Goal: Task Accomplishment & Management: Manage account settings

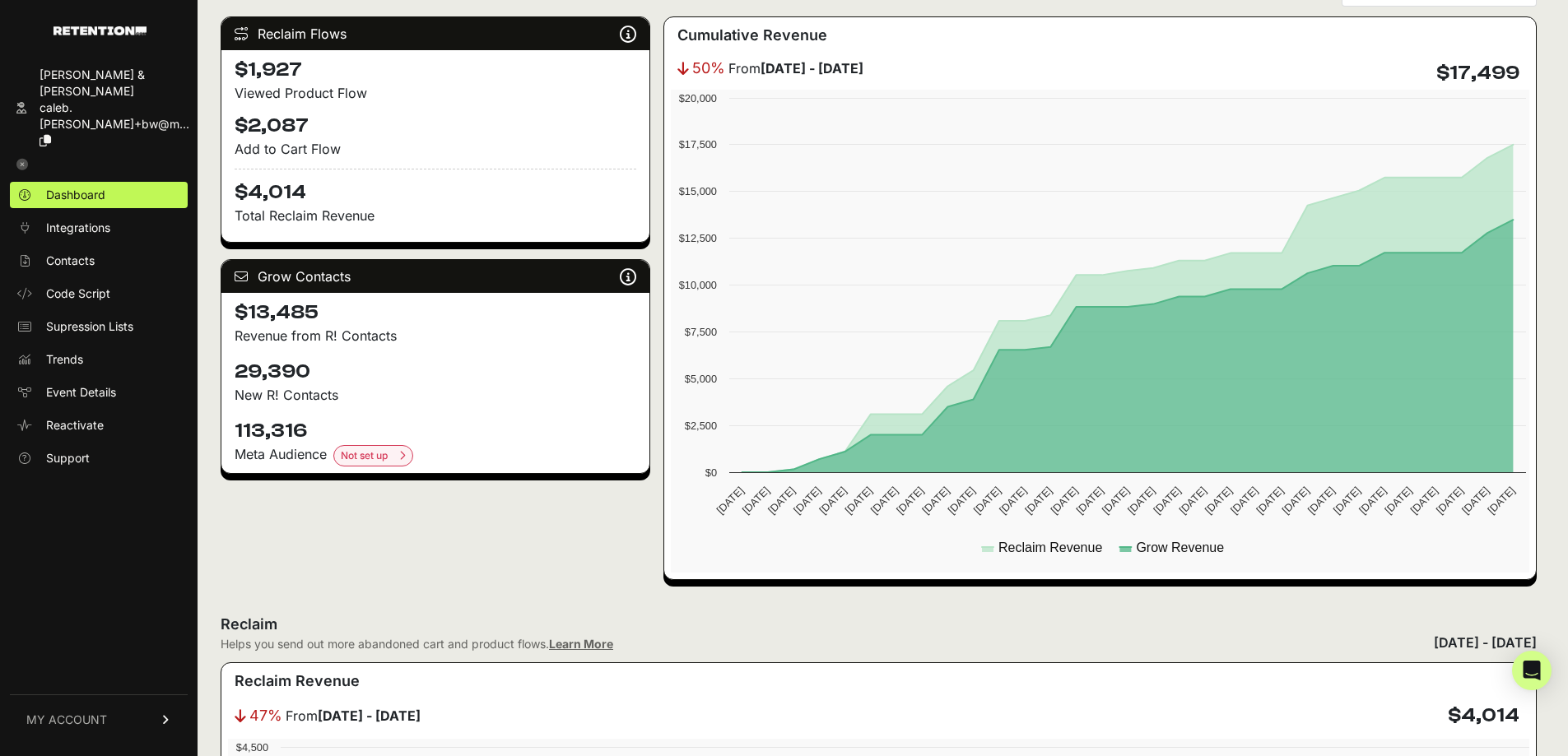
click at [106, 712] on span "MY ACCOUNT" at bounding box center [67, 720] width 81 height 17
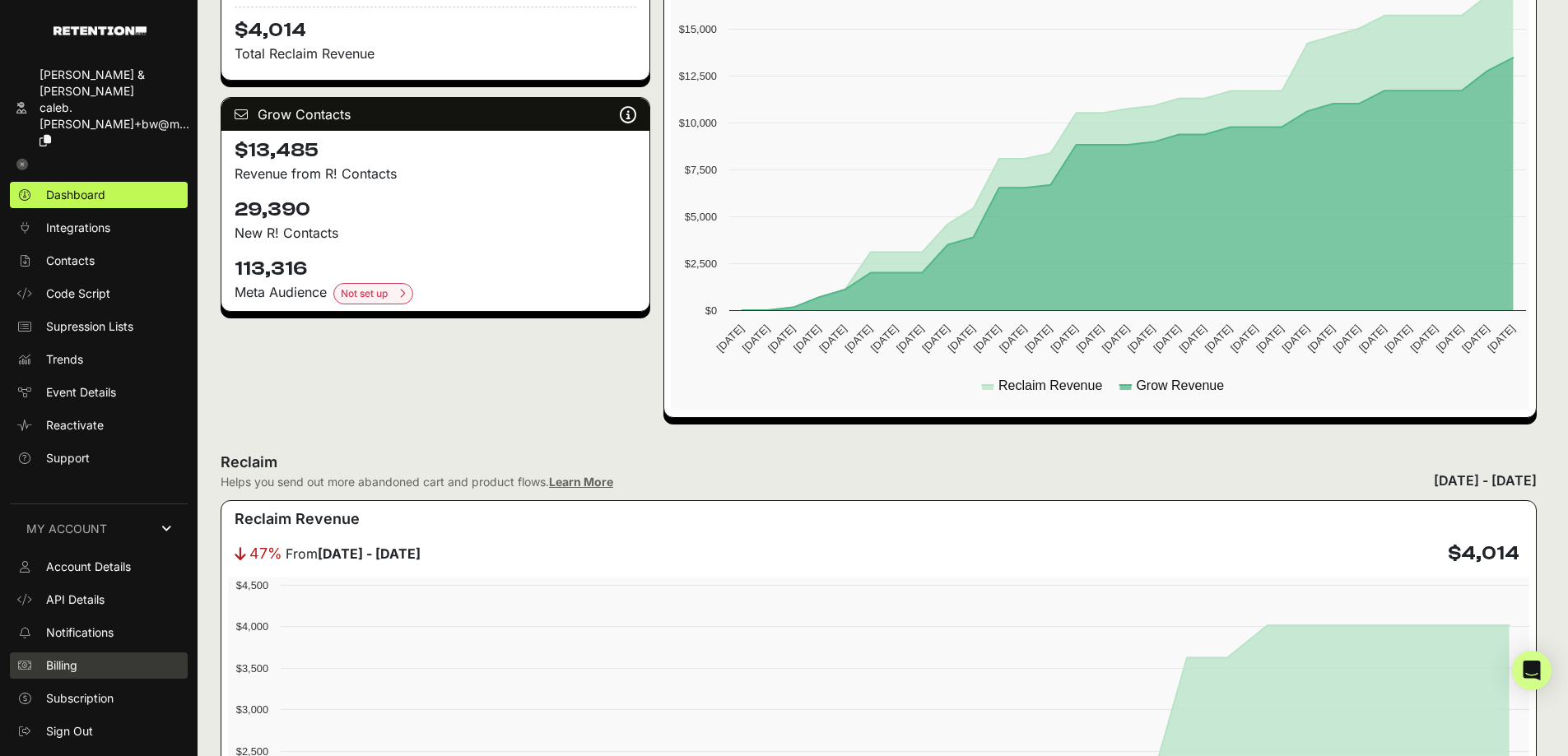
click at [92, 660] on link "Billing" at bounding box center [99, 665] width 178 height 27
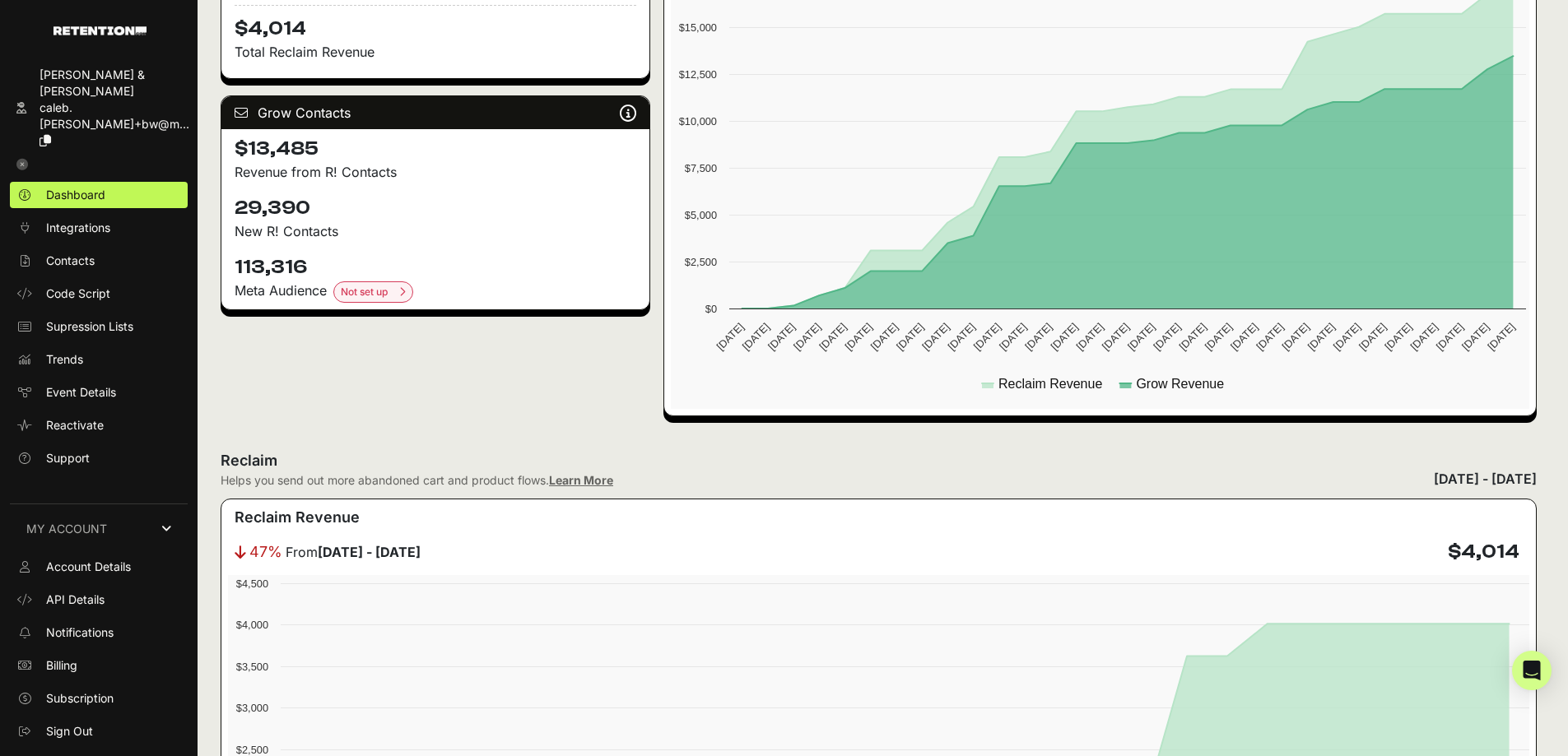
scroll to position [410, 0]
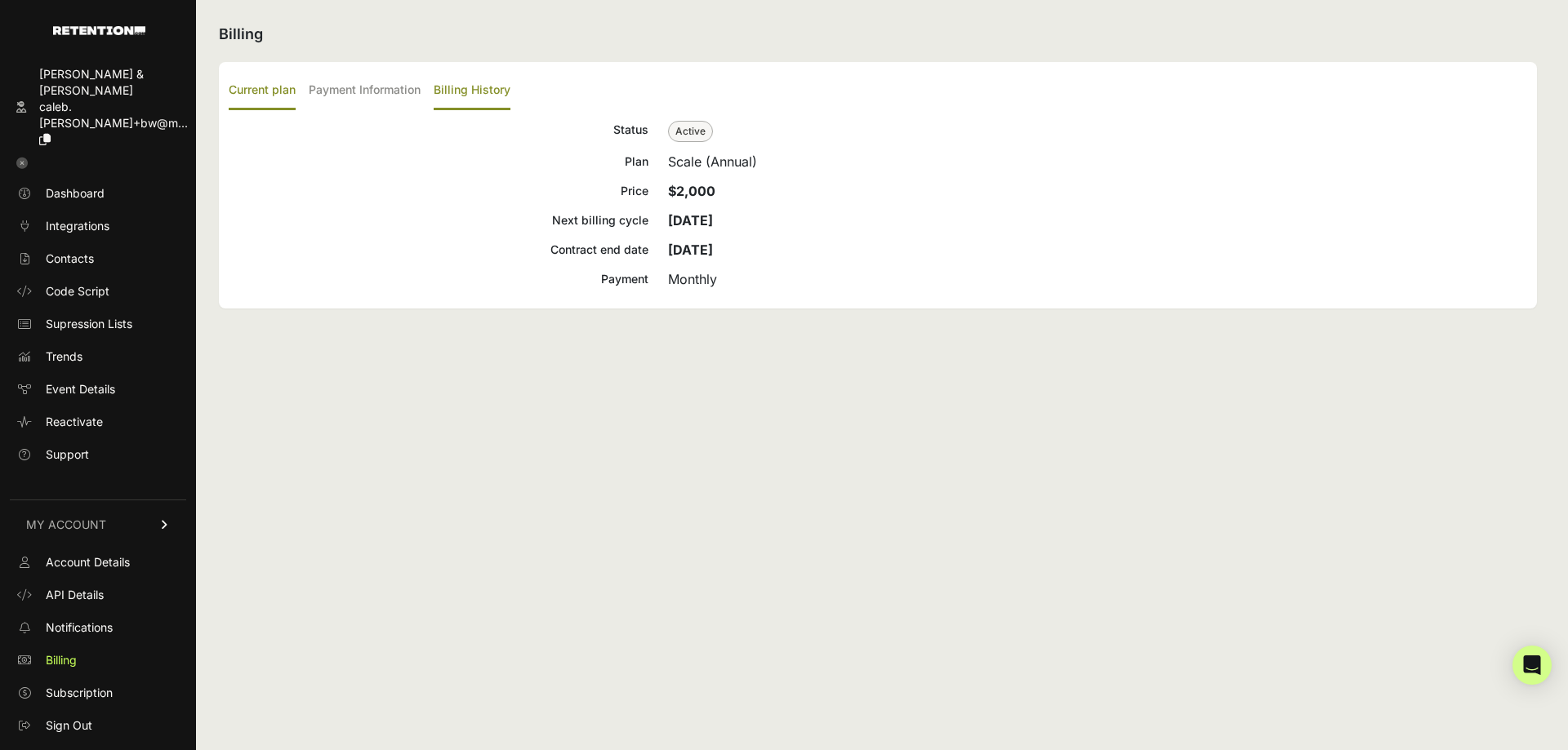
click at [477, 87] on label "Billing History" at bounding box center [472, 91] width 77 height 39
click at [0, 0] on input "Billing History" at bounding box center [0, 0] width 0 height 0
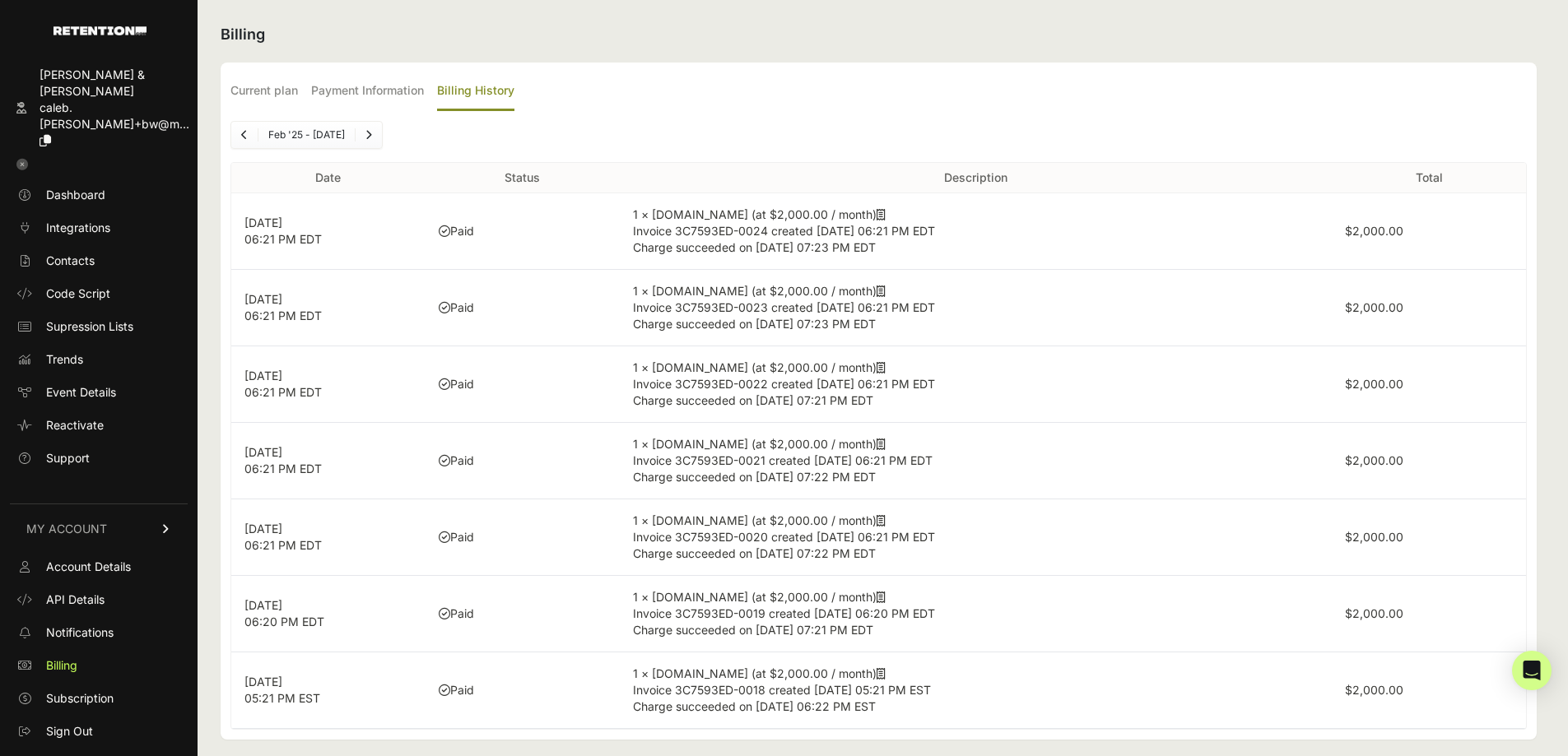
click at [876, 212] on icon at bounding box center [881, 214] width 9 height 12
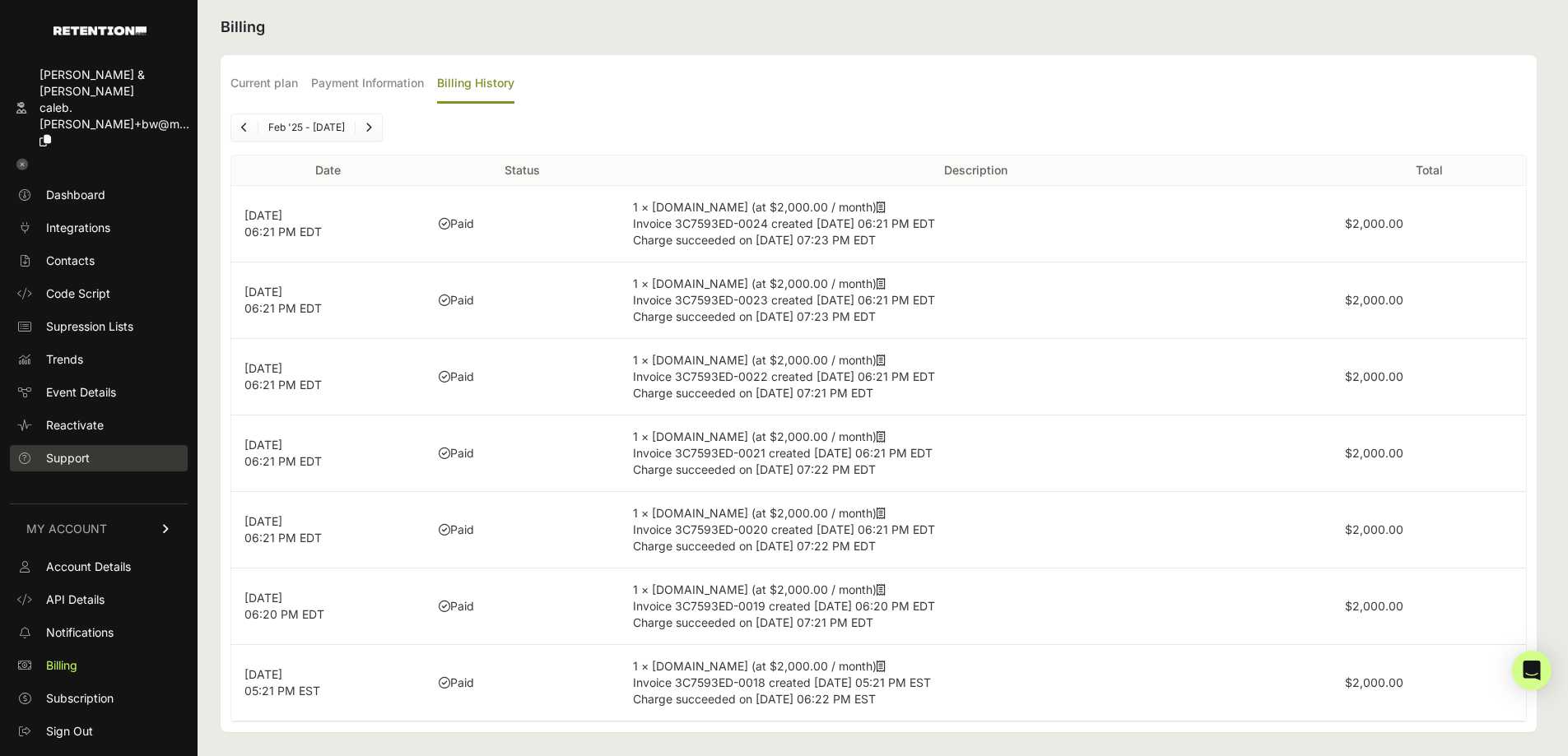
scroll to position [13, 0]
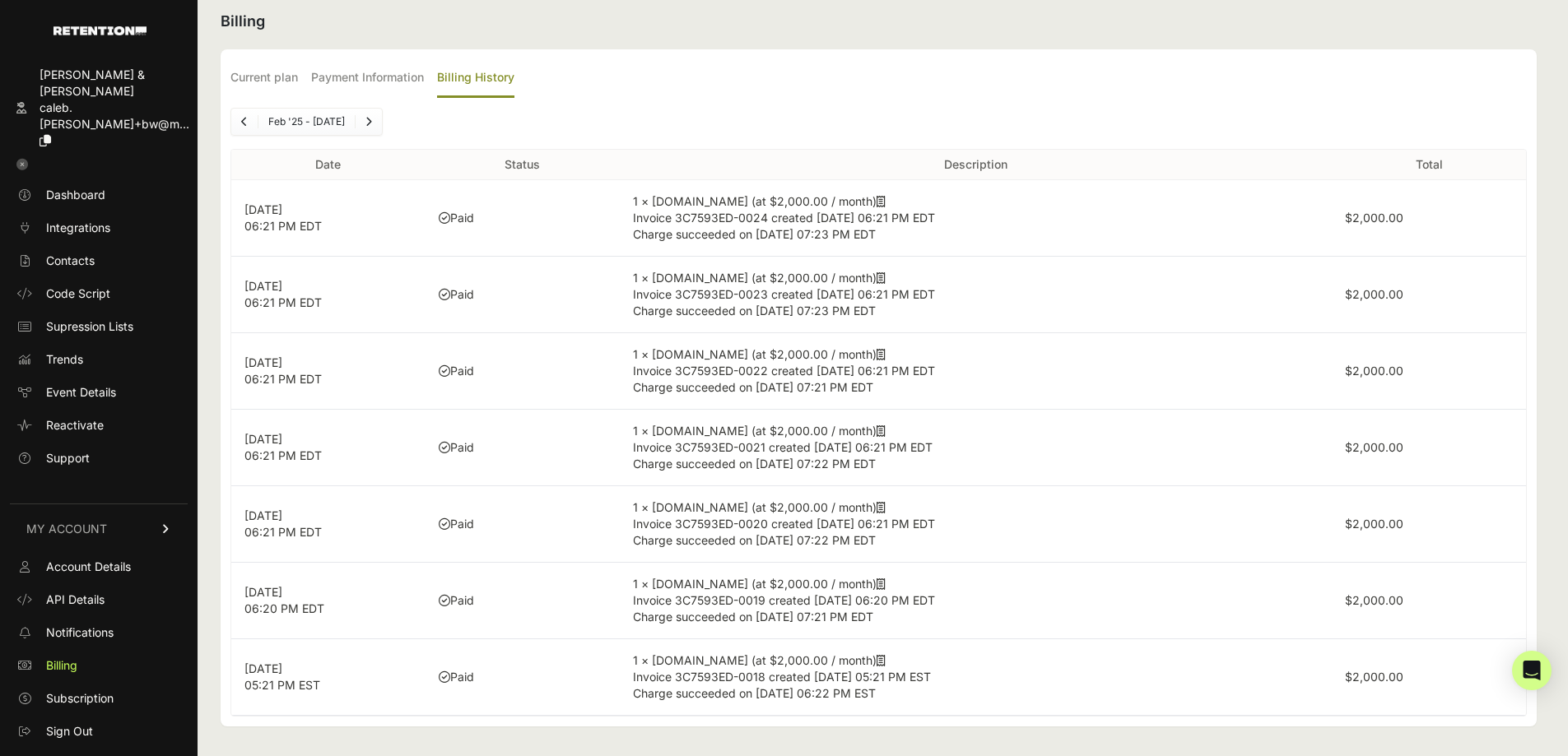
click at [51, 135] on icon at bounding box center [44, 140] width 12 height 12
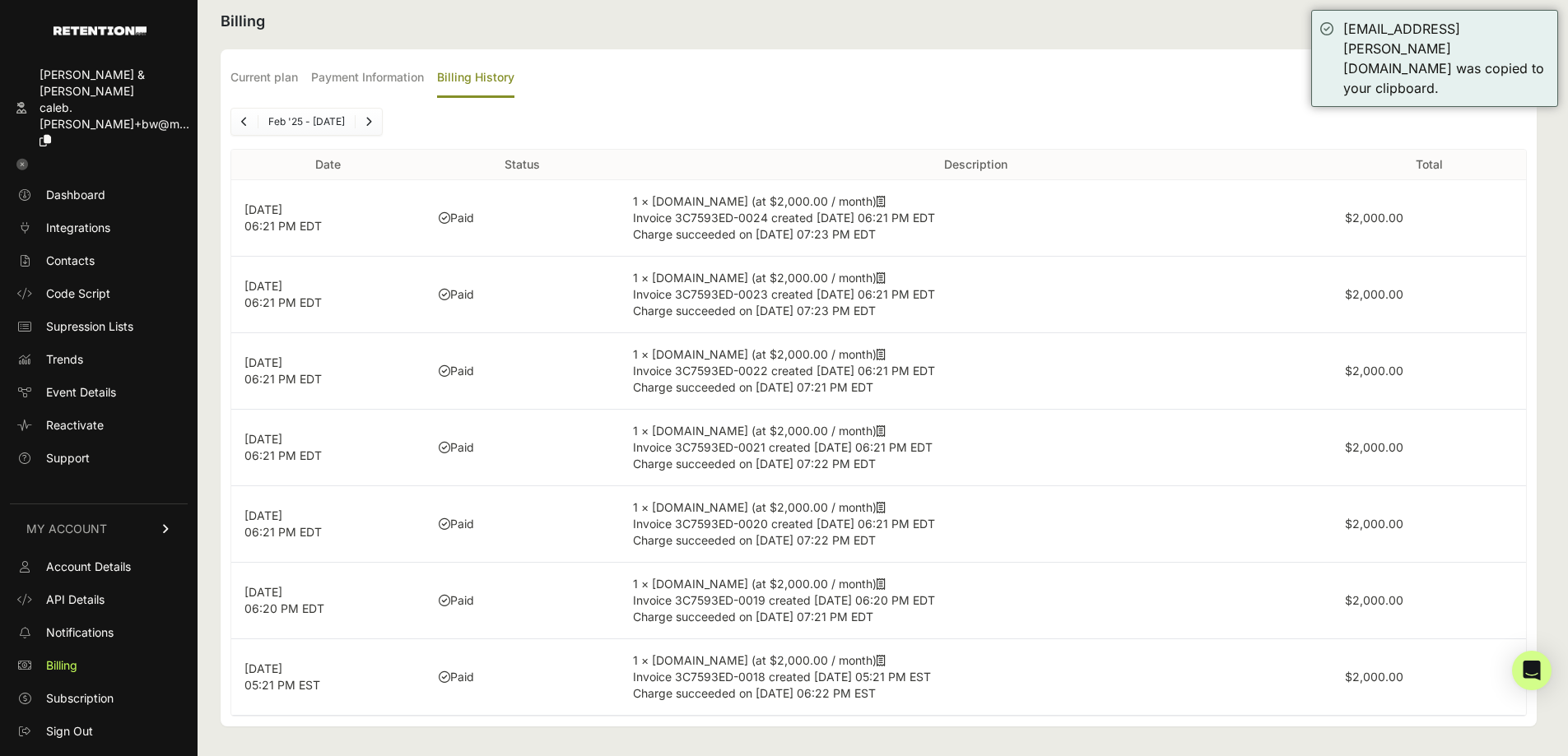
click at [101, 78] on div "[PERSON_NAME] & [PERSON_NAME]" at bounding box center [114, 83] width 150 height 33
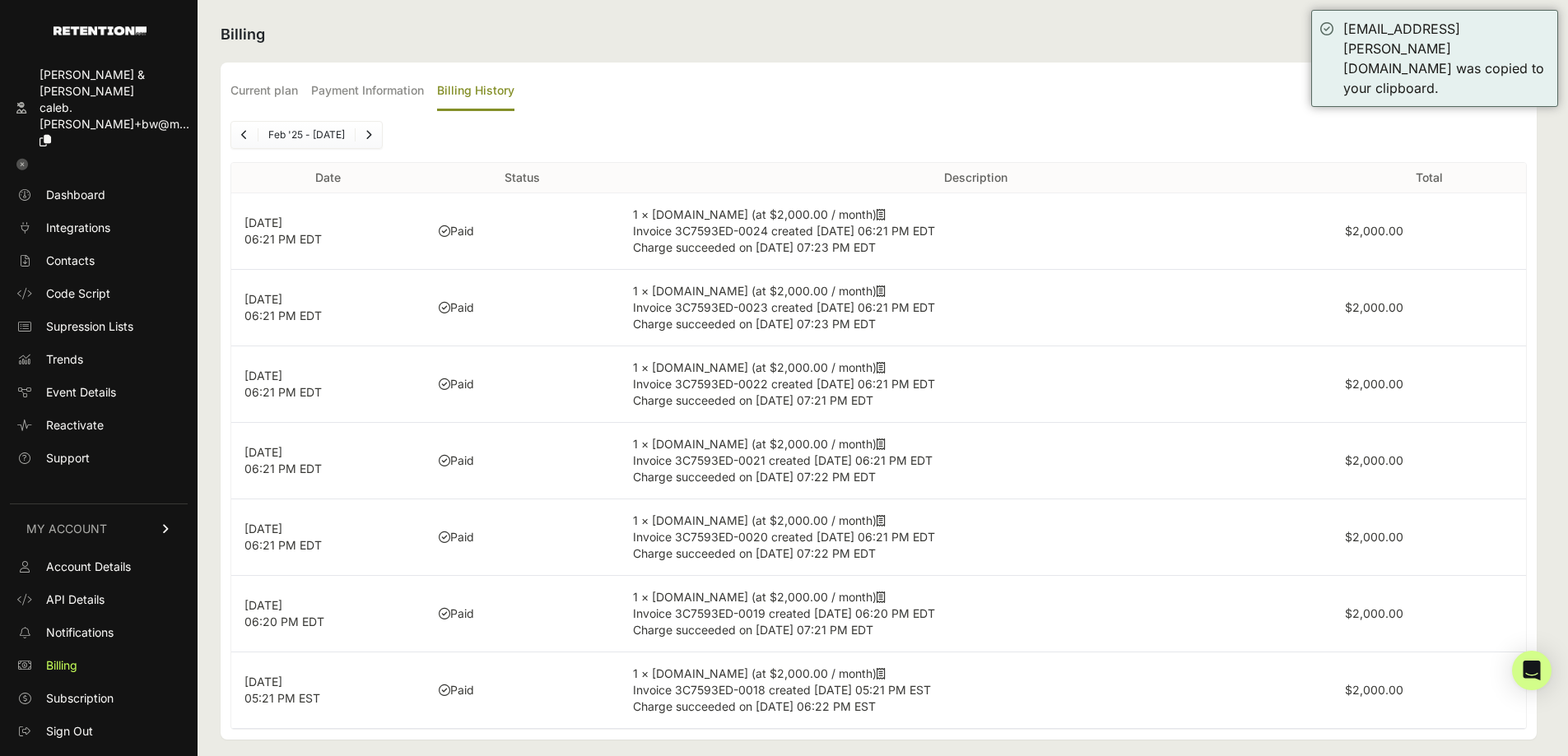
click at [113, 29] on img at bounding box center [100, 31] width 93 height 9
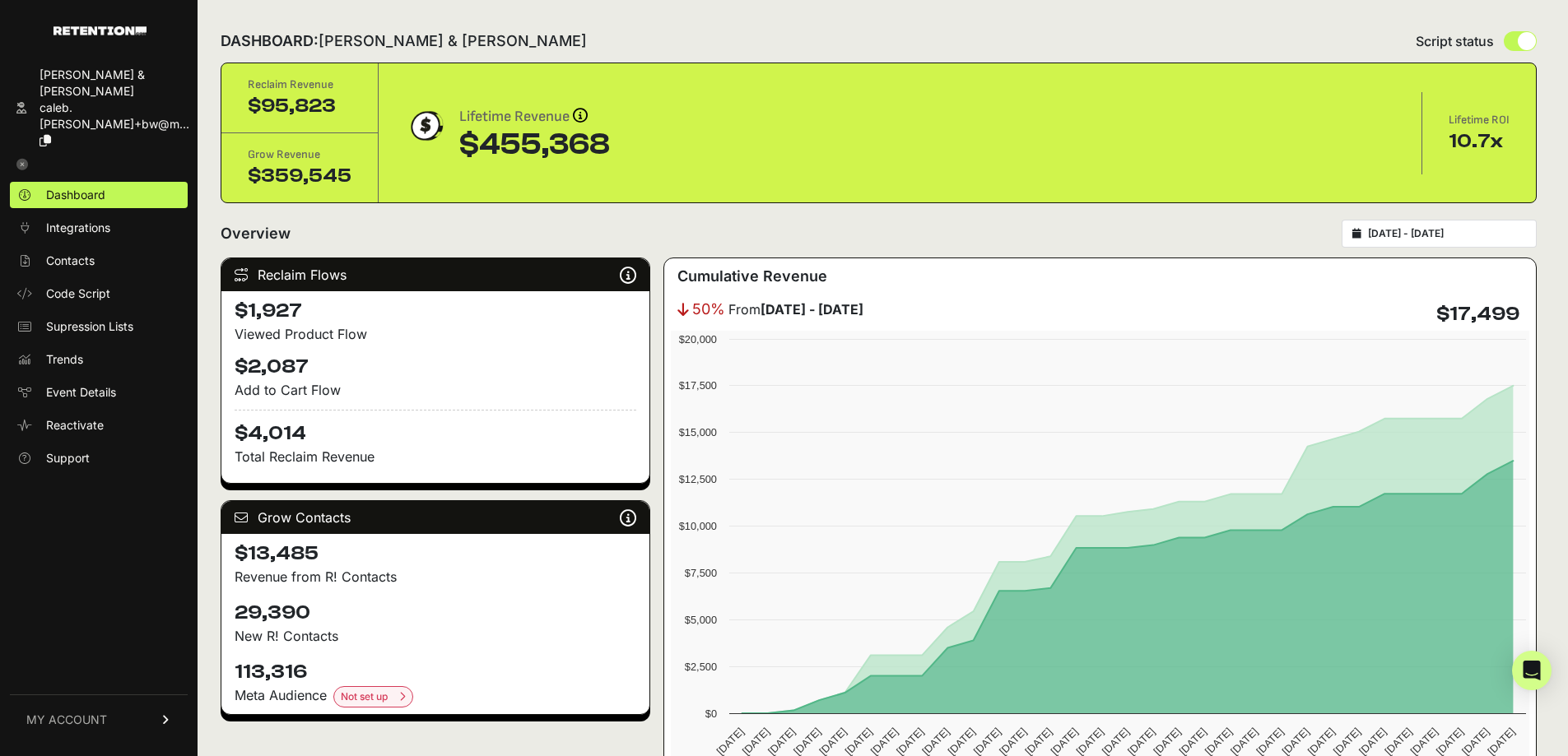
scroll to position [2, 0]
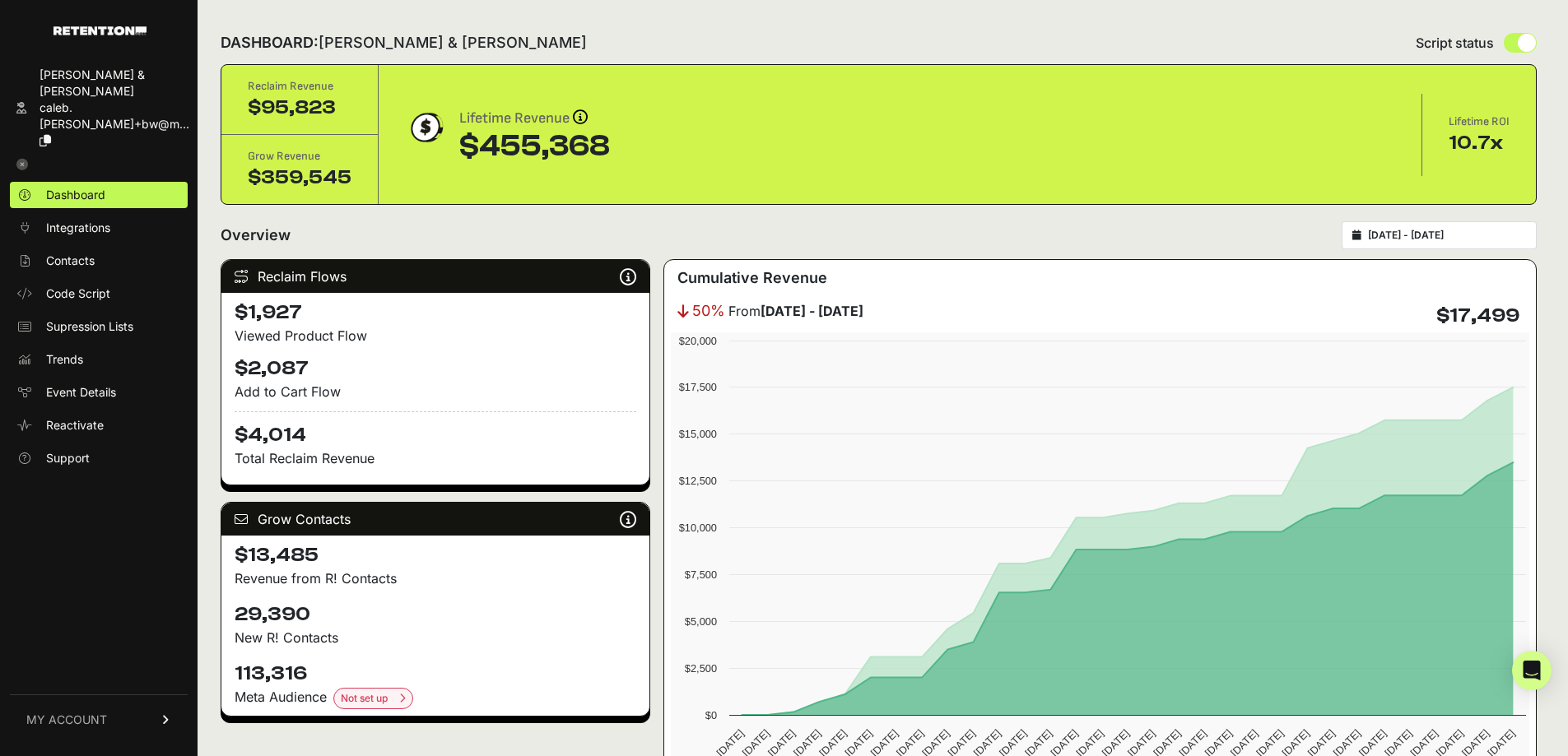
click at [20, 159] on icon at bounding box center [22, 164] width 12 height 12
